Goal: Find specific page/section: Find specific page/section

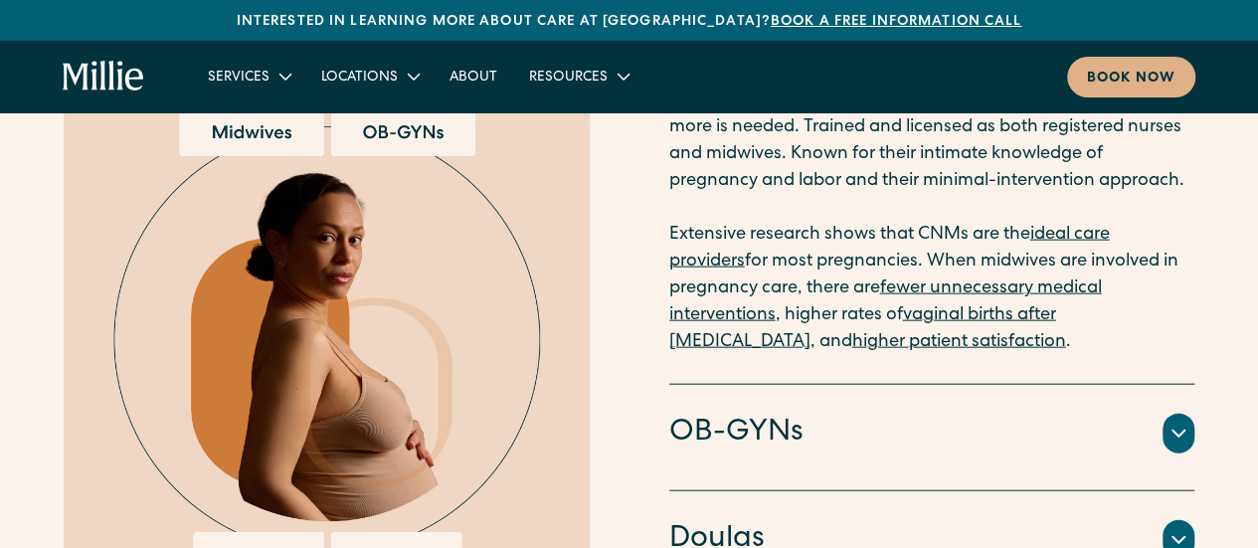
scroll to position [2488, 0]
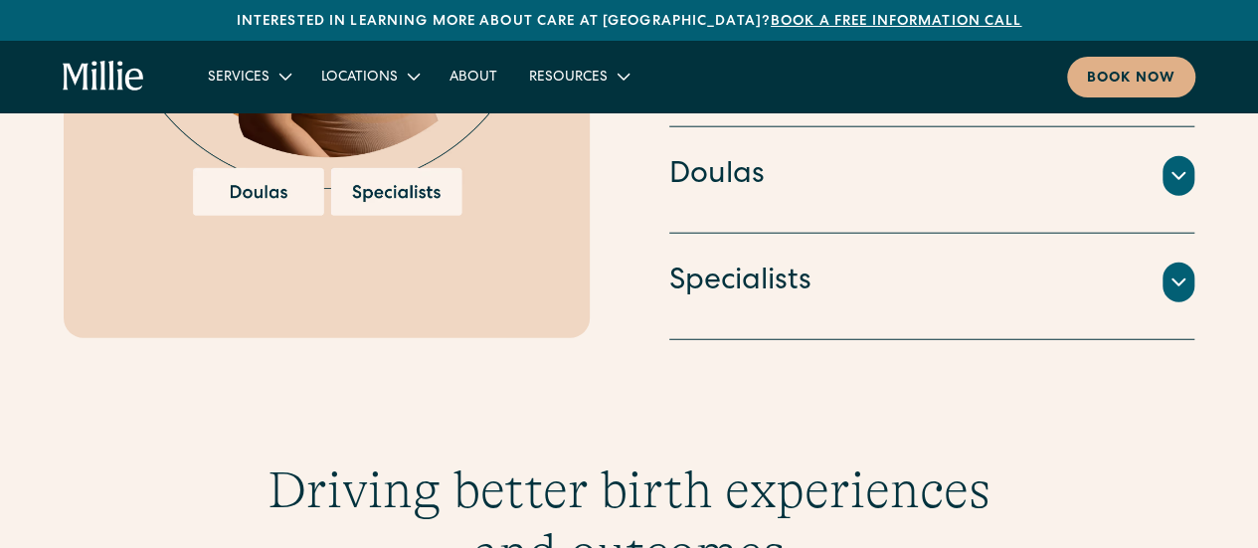
click at [802, 166] on div "Doulas" at bounding box center [932, 176] width 526 height 42
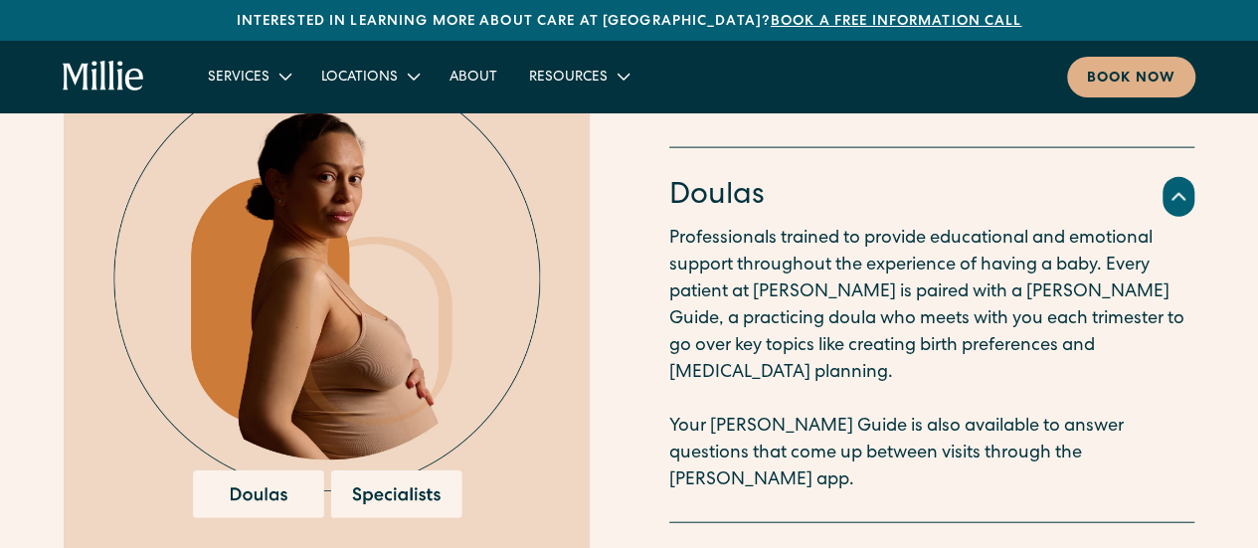
scroll to position [2184, 0]
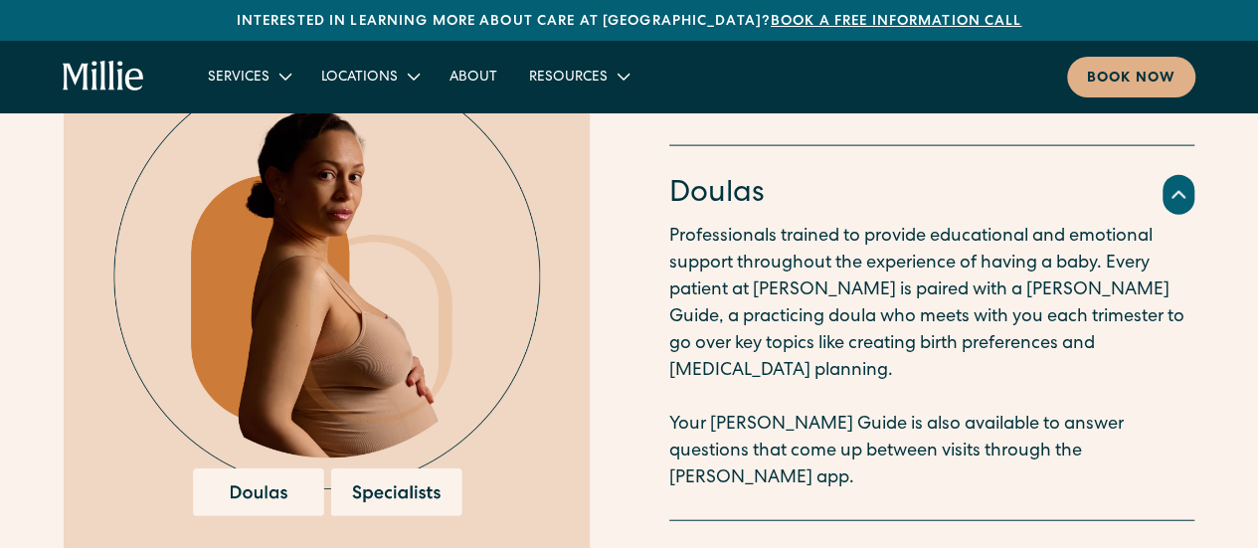
drag, startPoint x: 805, startPoint y: 292, endPoint x: 1107, endPoint y: 335, distance: 305.4
click at [1107, 335] on p "Professionals trained to provide educational and emotional support throughout t…" at bounding box center [931, 358] width 525 height 269
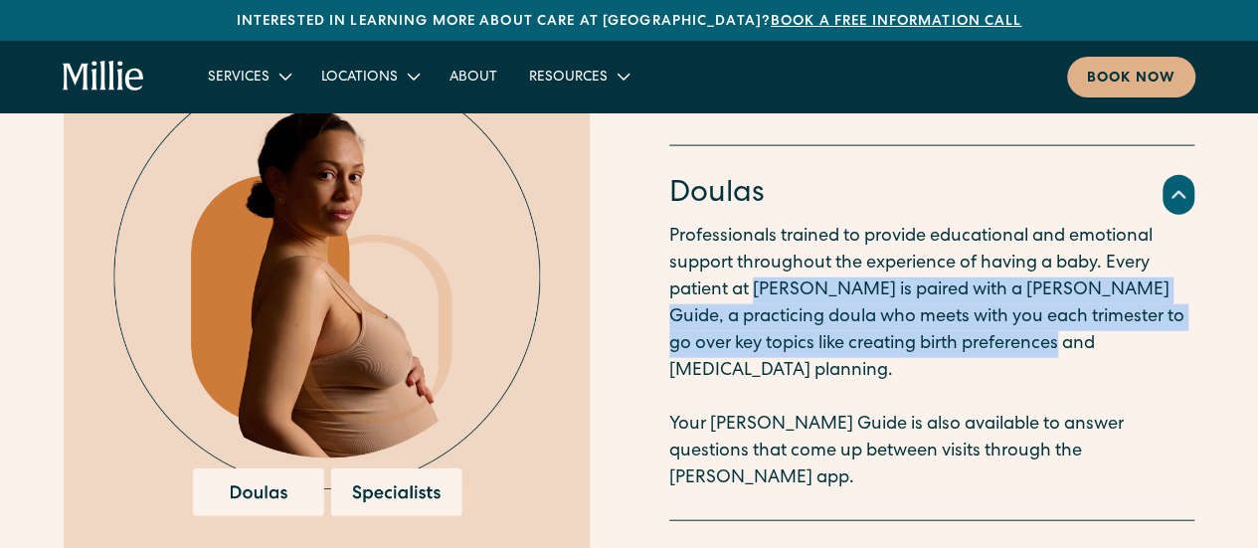
drag, startPoint x: 1007, startPoint y: 351, endPoint x: 754, endPoint y: 306, distance: 256.6
click at [754, 306] on p "Professionals trained to provide educational and emotional support throughout t…" at bounding box center [931, 358] width 525 height 269
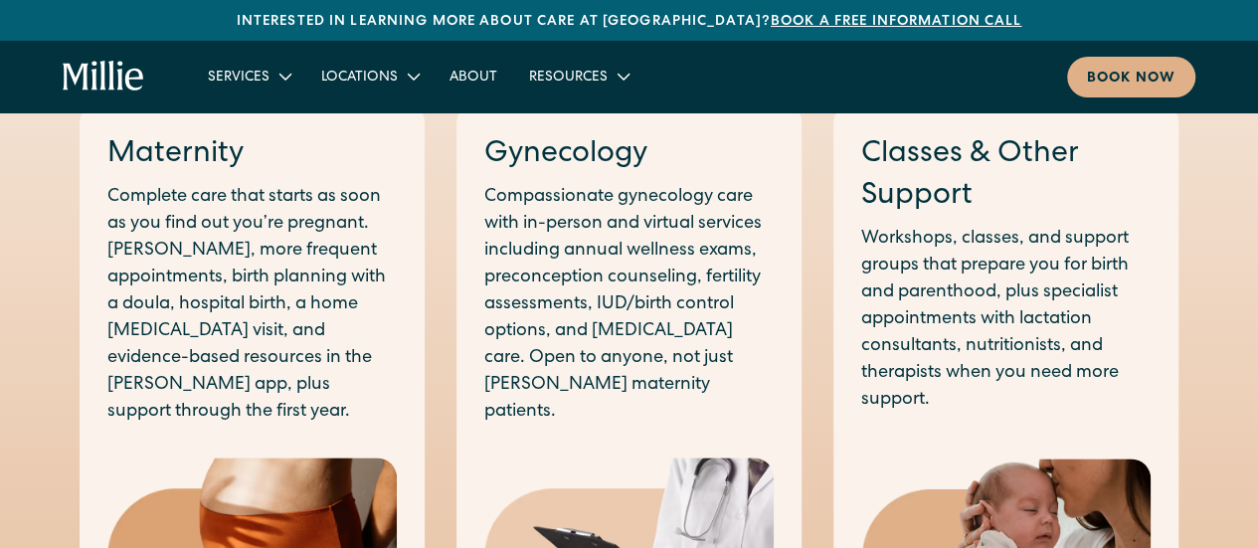
scroll to position [1052, 0]
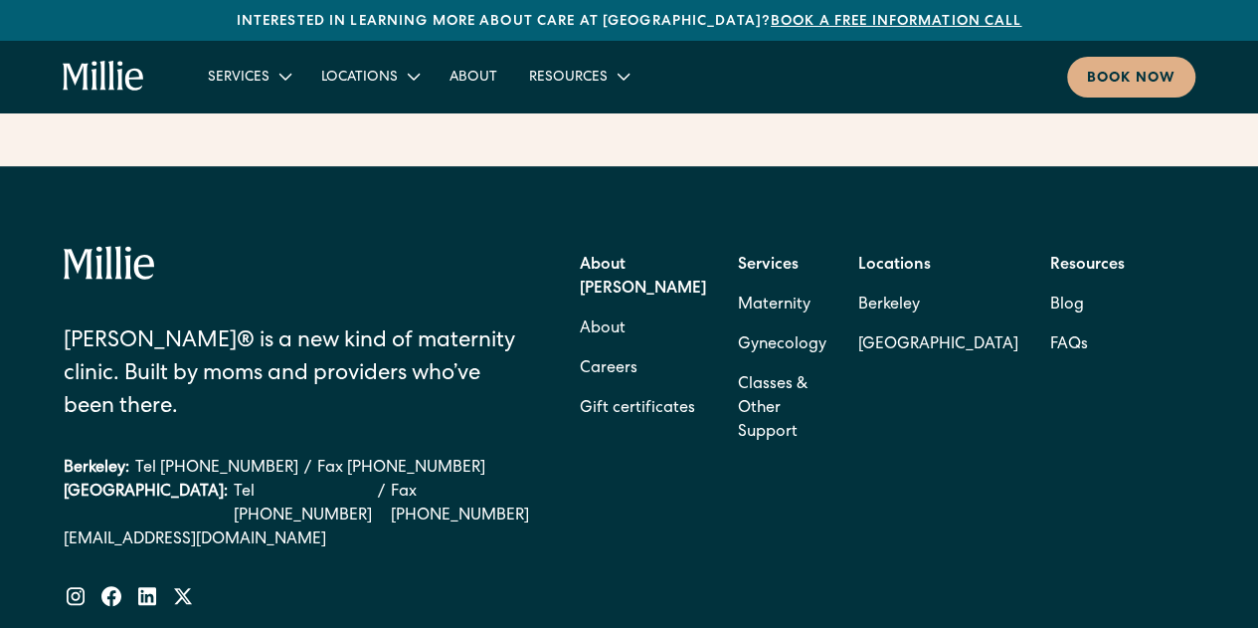
scroll to position [8009, 0]
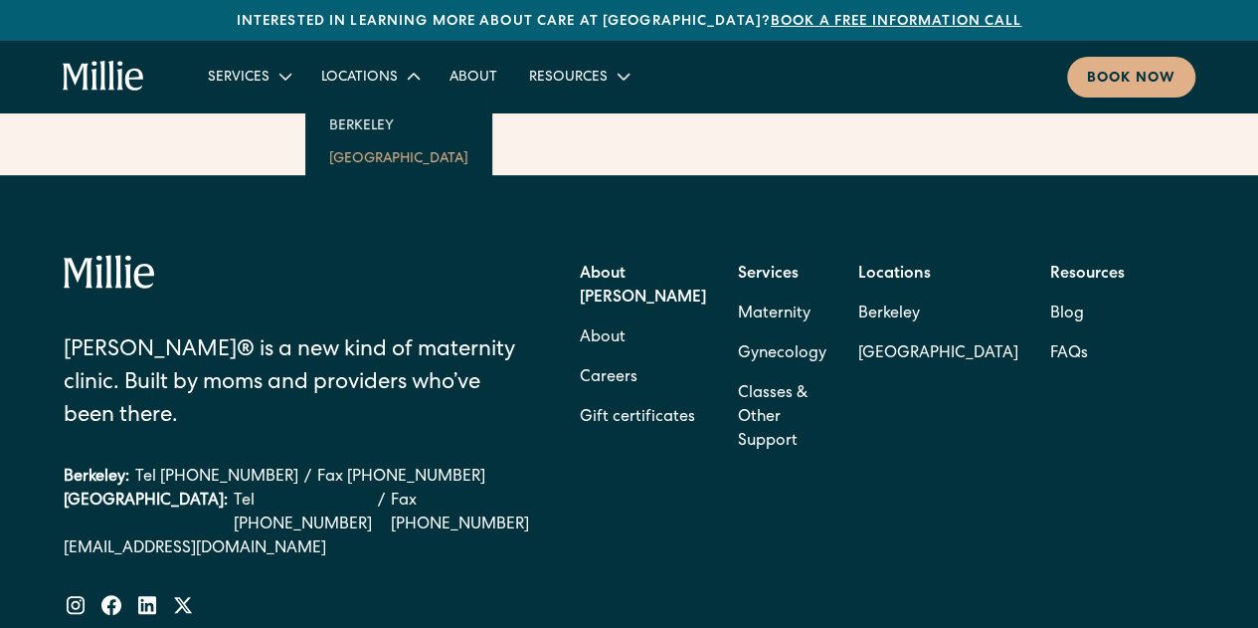
click at [385, 155] on link "[GEOGRAPHIC_DATA]" at bounding box center [398, 157] width 171 height 33
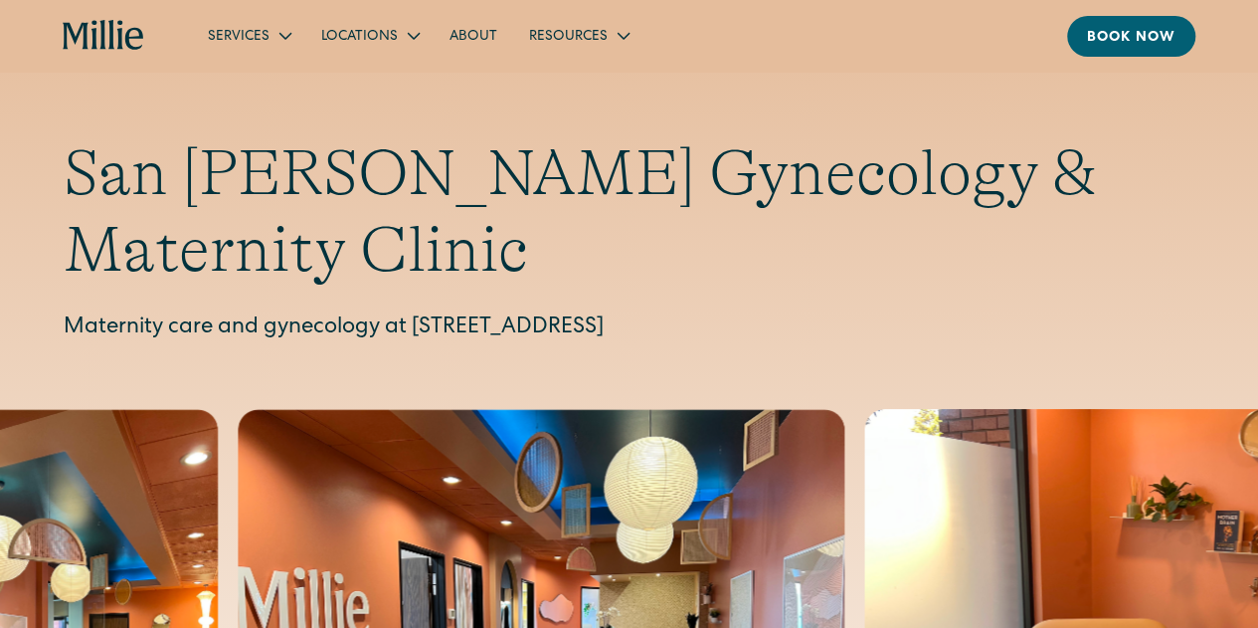
click at [421, 312] on p "Maternity care and gynecology at 1471 Saratoga Ave, Suite 101, San Jose, CA 951…" at bounding box center [629, 328] width 1131 height 33
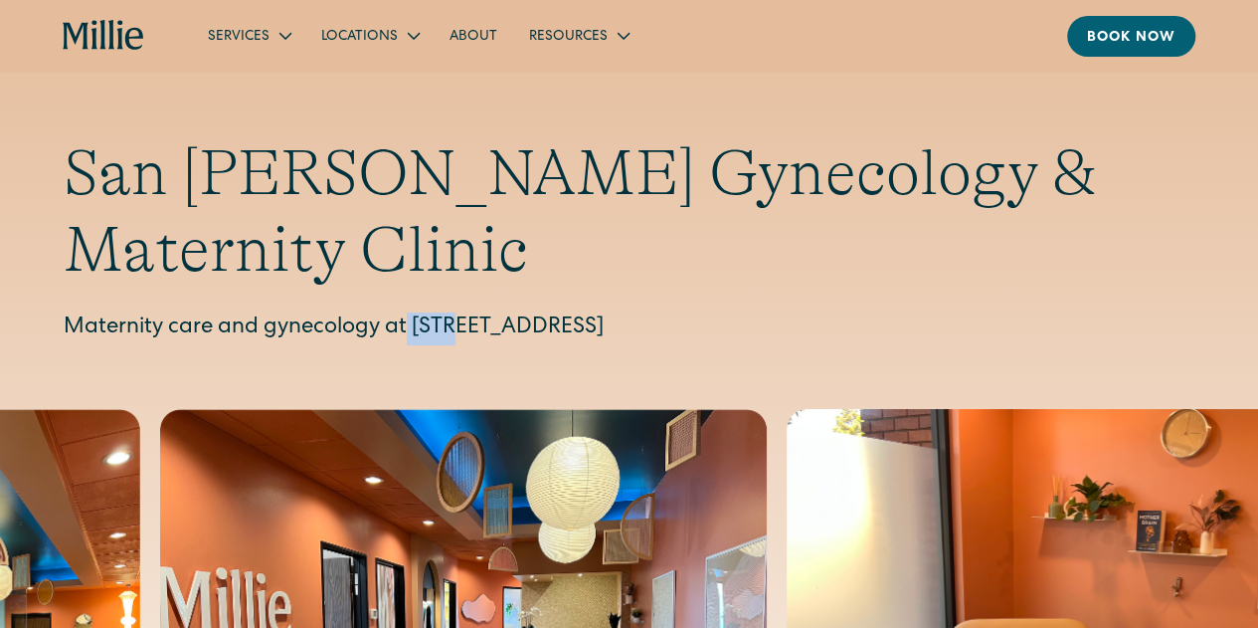
drag, startPoint x: 407, startPoint y: 244, endPoint x: 454, endPoint y: 251, distance: 47.3
click at [454, 312] on p "Maternity care and gynecology at 1471 Saratoga Ave, Suite 101, San Jose, CA 951…" at bounding box center [629, 328] width 1131 height 33
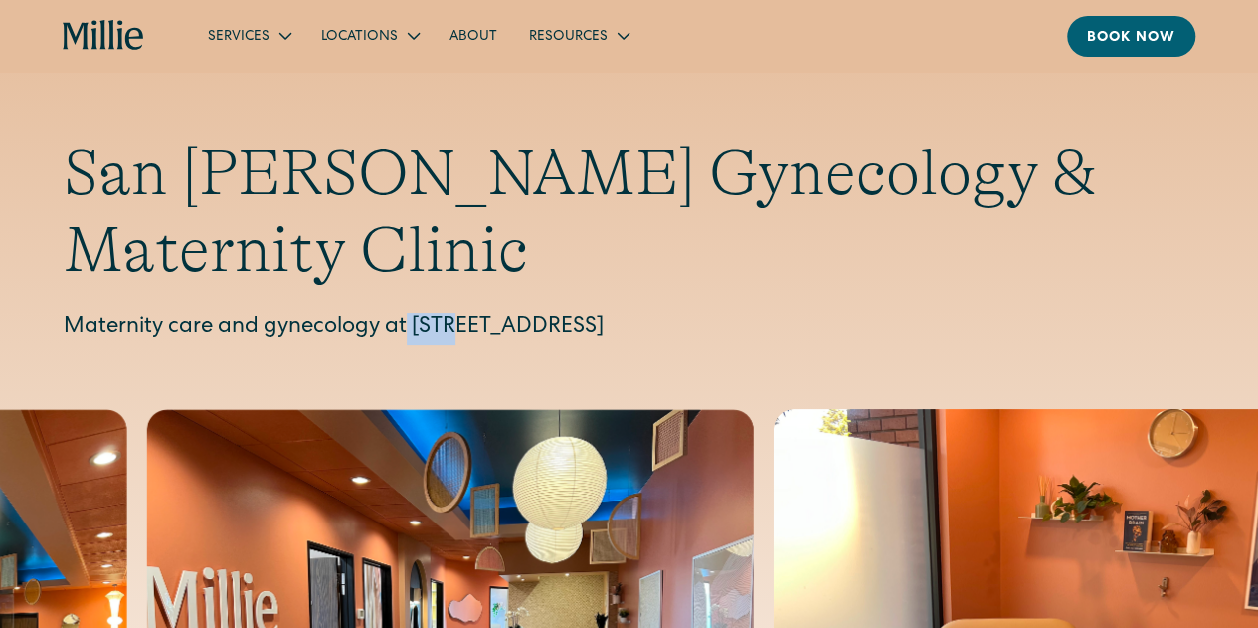
click at [454, 312] on p "Maternity care and gynecology at 1471 Saratoga Ave, Suite 101, San Jose, CA 951…" at bounding box center [629, 328] width 1131 height 33
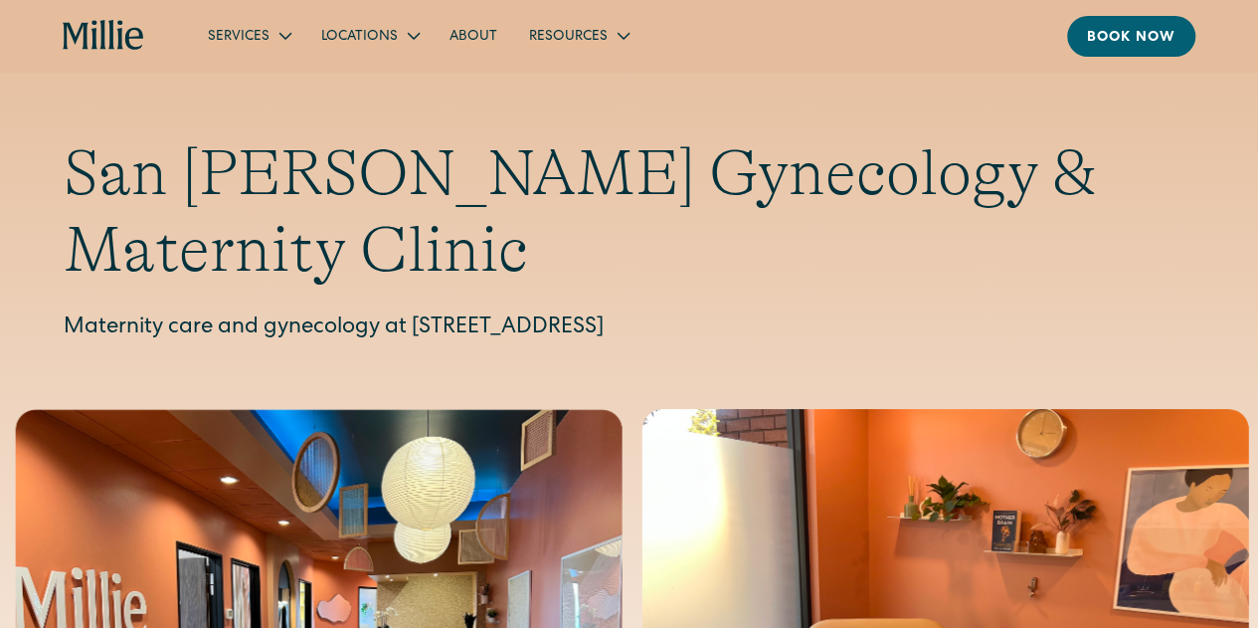
drag, startPoint x: 415, startPoint y: 249, endPoint x: 695, endPoint y: 250, distance: 280.5
click at [695, 312] on p "Maternity care and gynecology at 1471 Saratoga Ave, Suite 101, San Jose, CA 951…" at bounding box center [629, 328] width 1131 height 33
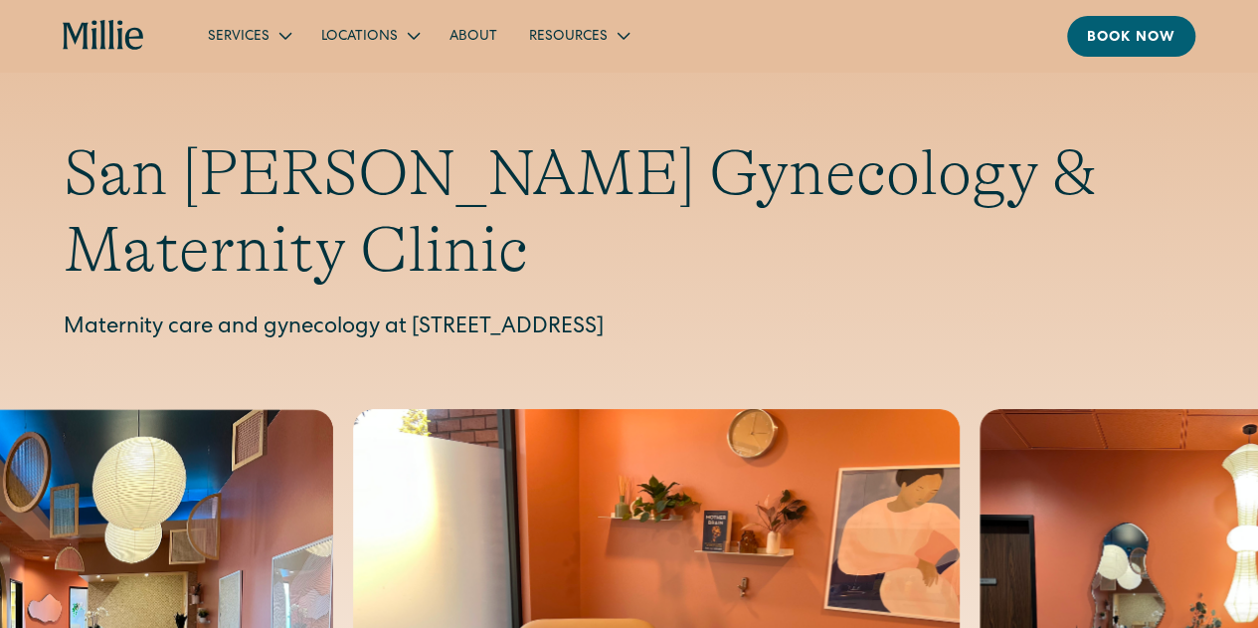
click at [732, 312] on p "Maternity care and gynecology at 1471 Saratoga Ave, Suite 101, San Jose, CA 951…" at bounding box center [629, 328] width 1131 height 33
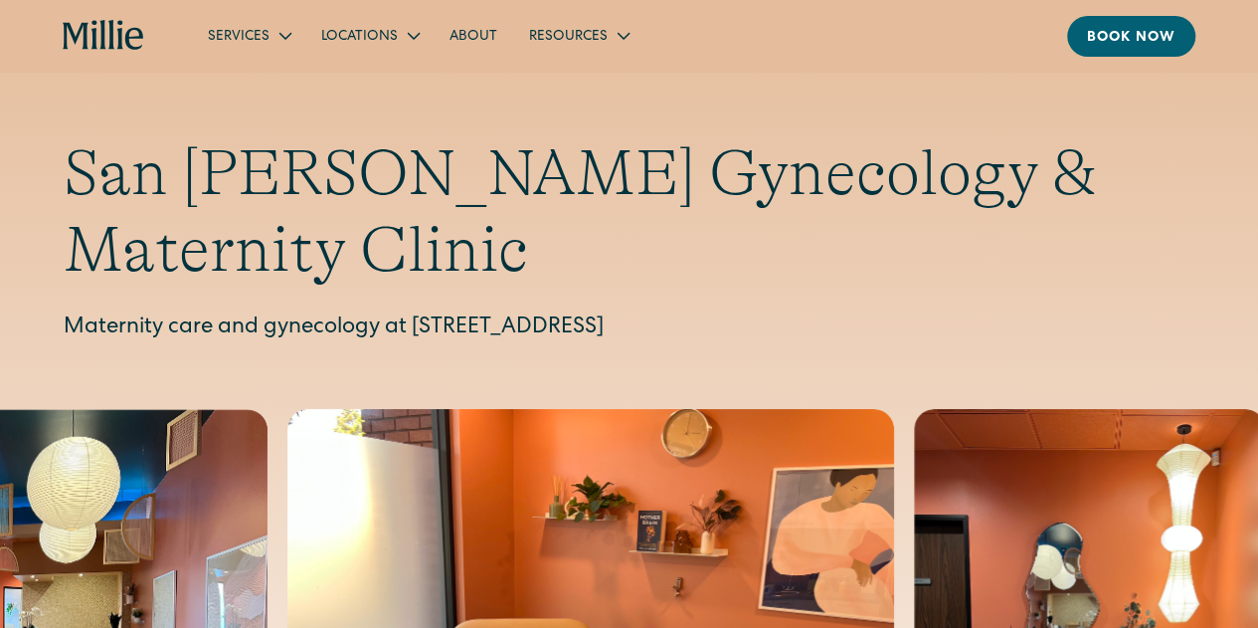
click at [411, 312] on p "Maternity care and gynecology at 1471 Saratoga Ave, Suite 101, San Jose, CA 951…" at bounding box center [629, 328] width 1131 height 33
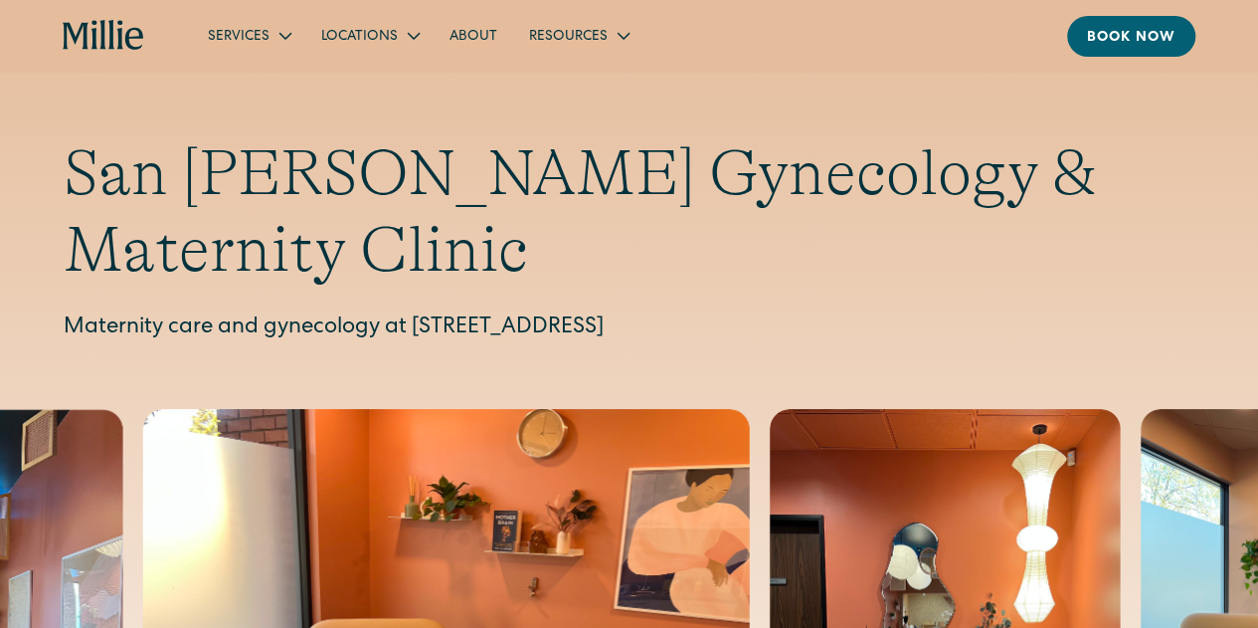
drag, startPoint x: 416, startPoint y: 249, endPoint x: 691, endPoint y: 248, distance: 275.5
click at [691, 312] on p "Maternity care and gynecology at 1471 Saratoga Ave, Suite 101, San Jose, CA 951…" at bounding box center [629, 328] width 1131 height 33
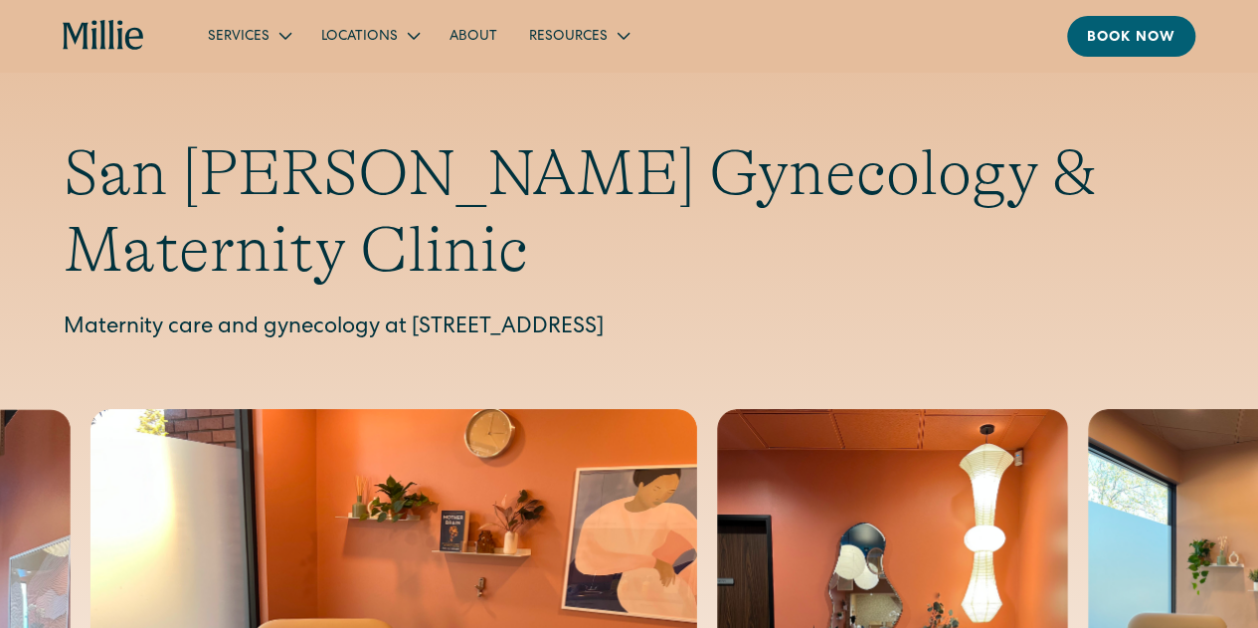
copy p "1471 Saratoga Ave, Suite 101"
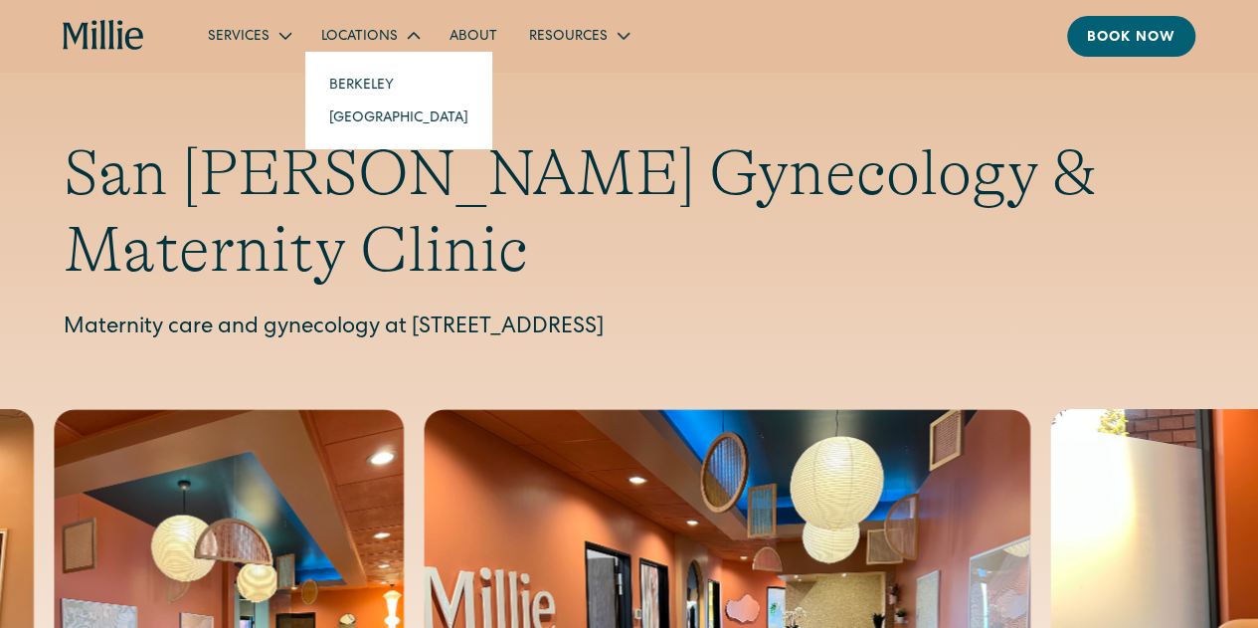
click at [368, 108] on link "[GEOGRAPHIC_DATA]" at bounding box center [398, 116] width 171 height 33
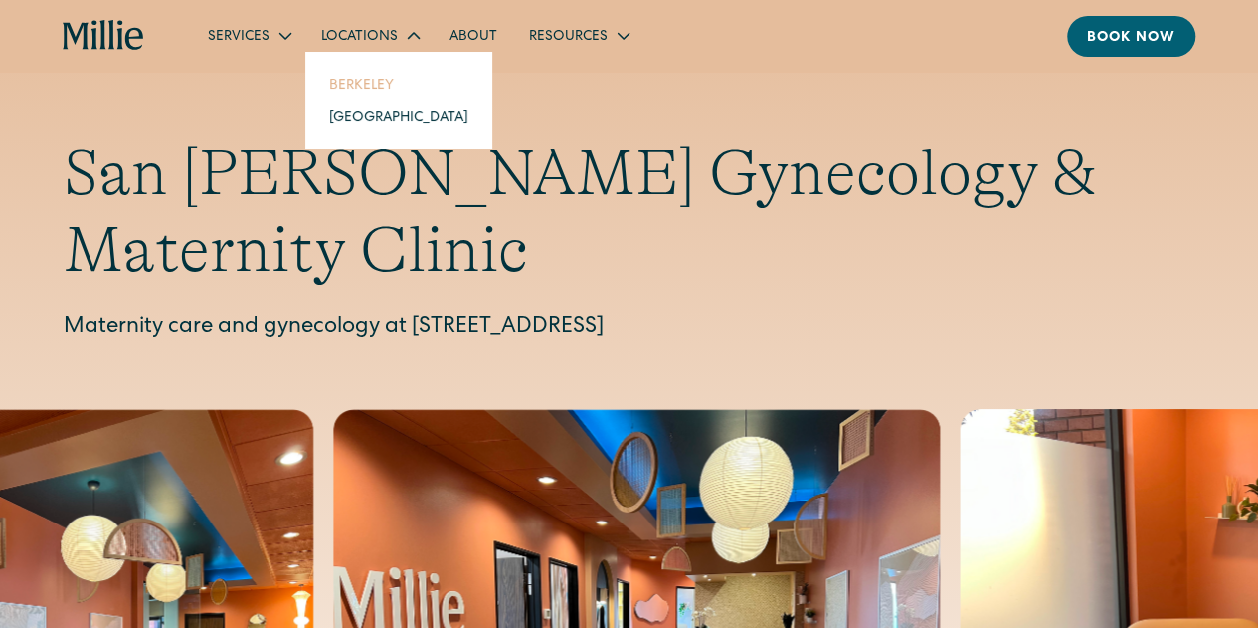
click at [361, 78] on link "Berkeley" at bounding box center [398, 84] width 171 height 33
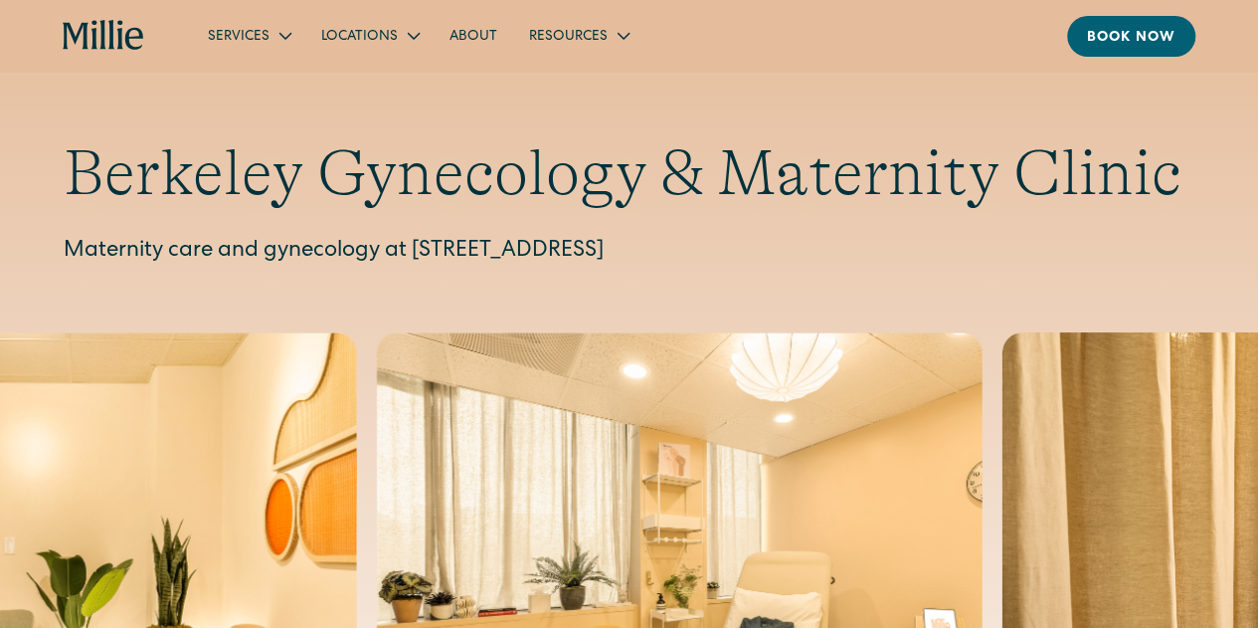
drag, startPoint x: 414, startPoint y: 250, endPoint x: 708, endPoint y: 240, distance: 294.6
click at [708, 240] on p "Maternity care and gynecology at [STREET_ADDRESS]" at bounding box center [629, 252] width 1131 height 33
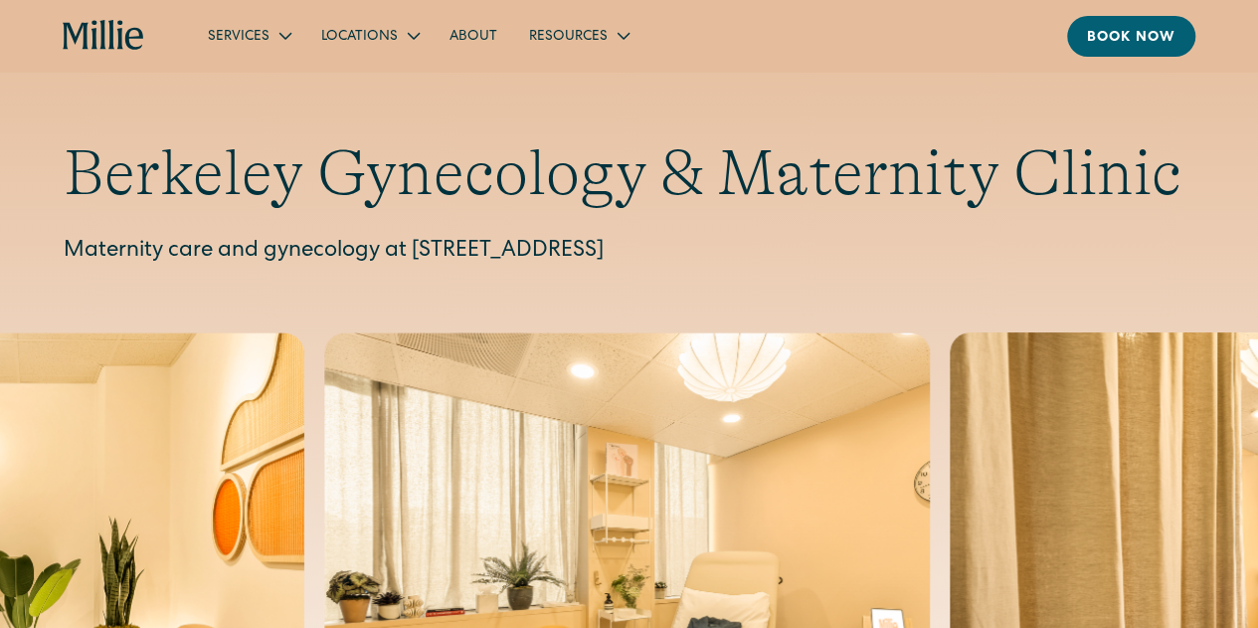
copy p "[STREET_ADDRESS]"
